Goal: Information Seeking & Learning: Learn about a topic

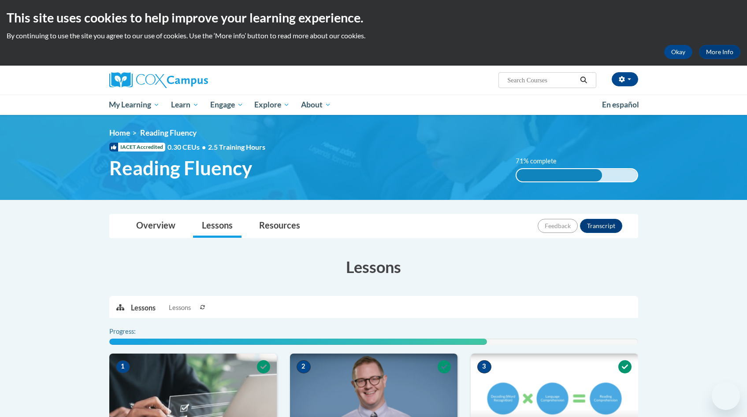
scroll to position [390, 0]
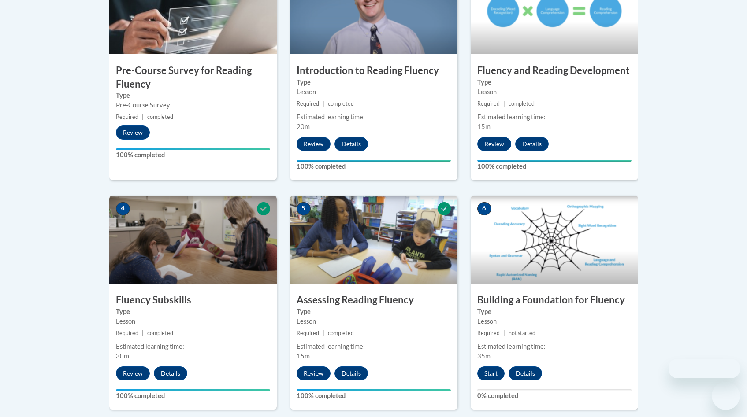
click at [324, 276] on div "1 Pre-Course Survey for Reading Fluency Type Pre-Course Survey Required | compl…" at bounding box center [374, 297] width 542 height 663
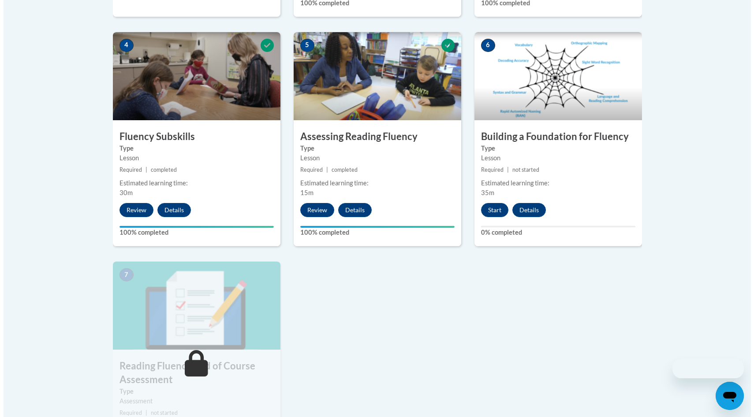
scroll to position [625, 0]
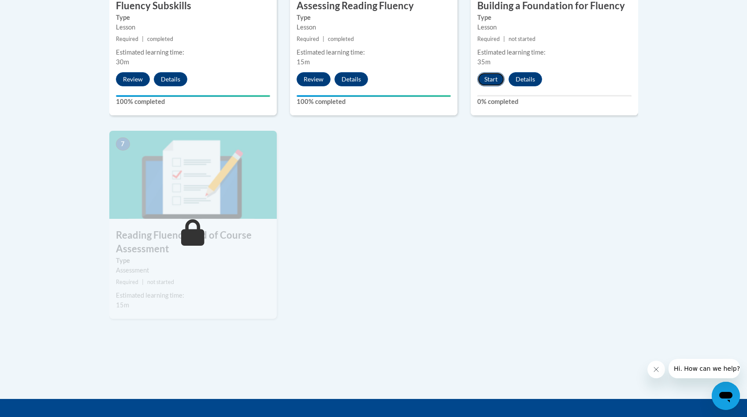
click at [492, 81] on button "Start" at bounding box center [490, 79] width 27 height 14
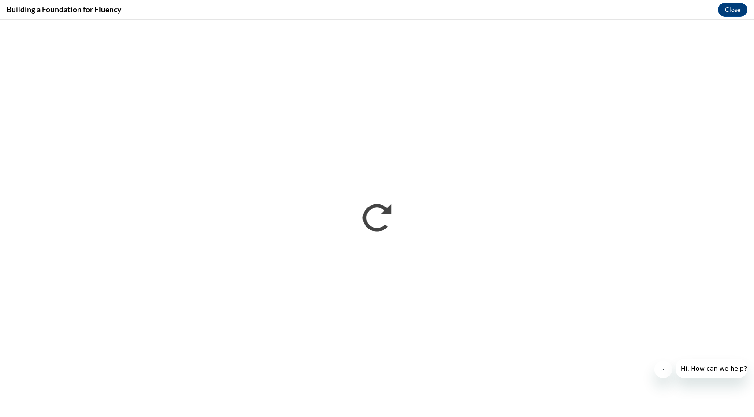
scroll to position [0, 0]
